Goal: Find specific page/section: Find specific page/section

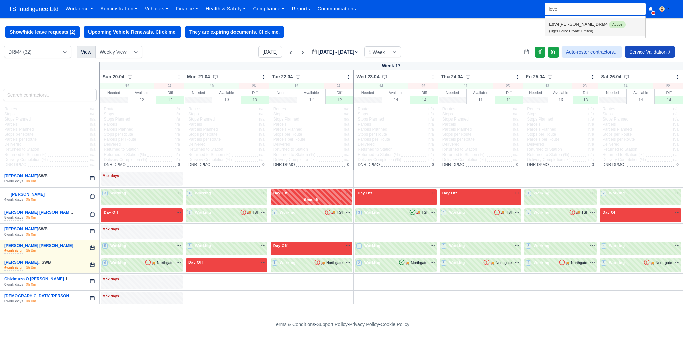
click at [570, 25] on link "Love preet Makkar DRM4 Active (Tiger Force Private Limited)" at bounding box center [595, 27] width 100 height 18
type input "[PERSON_NAME]"
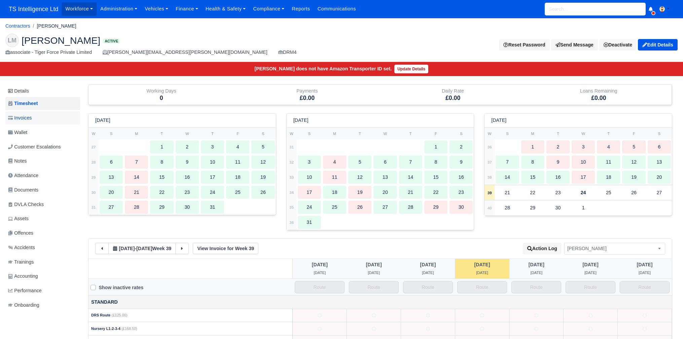
click at [32, 116] on span "Invoices" at bounding box center [20, 118] width 24 height 8
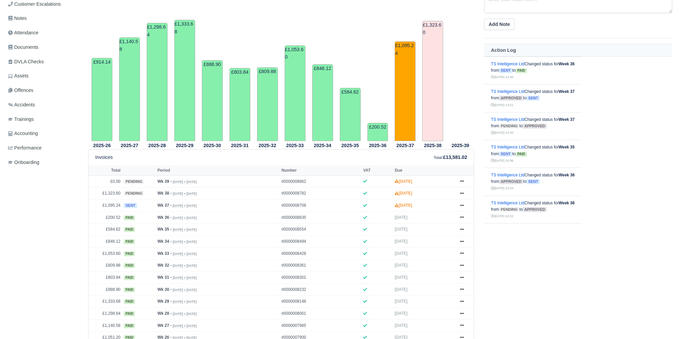
scroll to position [149, 0]
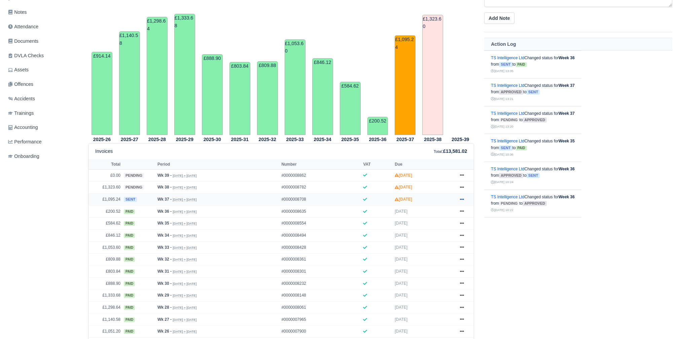
click at [463, 197] on icon at bounding box center [462, 199] width 4 height 4
click at [420, 214] on link "Show Invoice" at bounding box center [437, 212] width 60 height 14
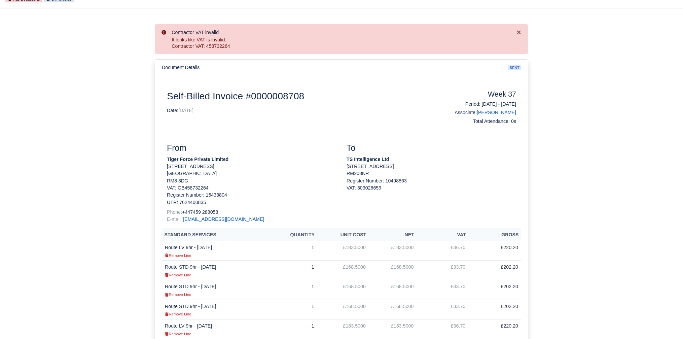
scroll to position [52, 0]
